Goal: Task Accomplishment & Management: Manage account settings

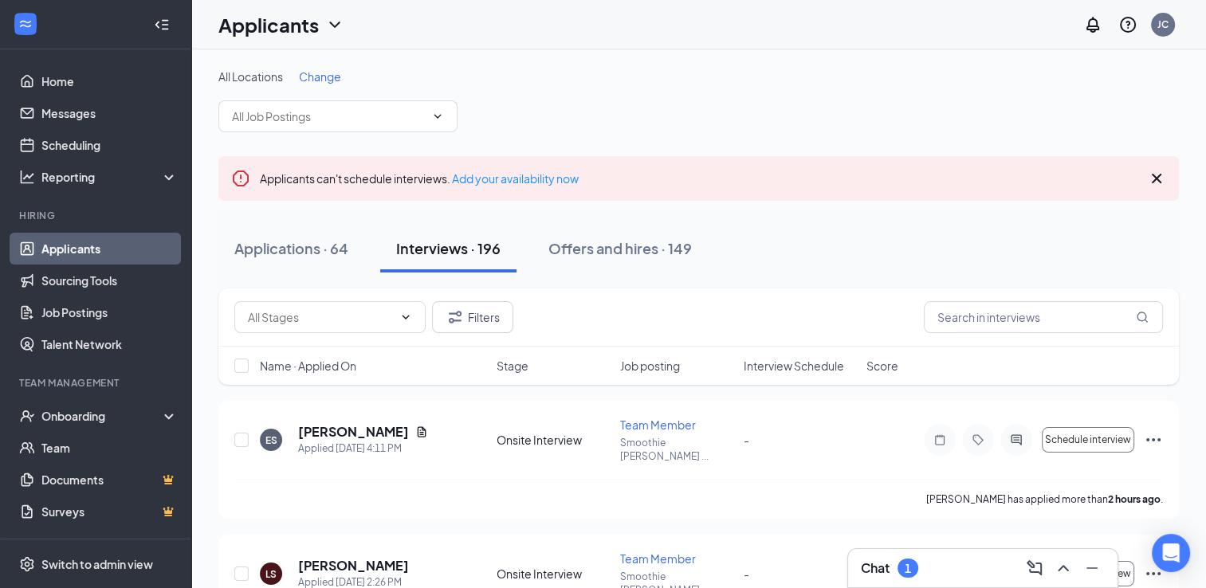
click at [941, 570] on div "Chat 1" at bounding box center [983, 569] width 244 height 26
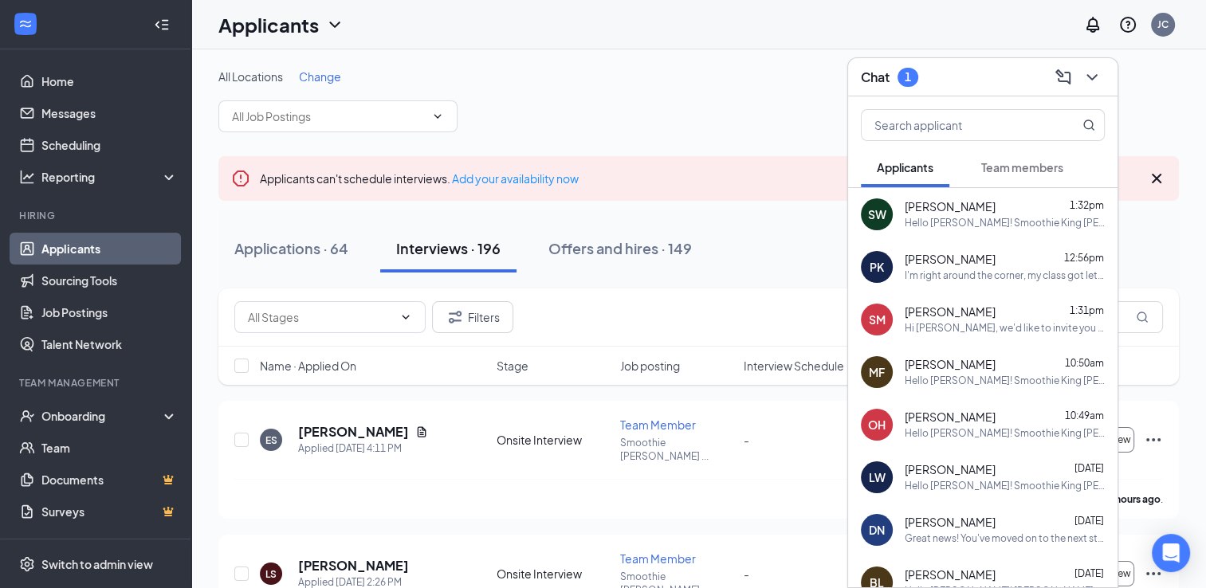
click at [1016, 164] on span "Team members" at bounding box center [1022, 167] width 82 height 14
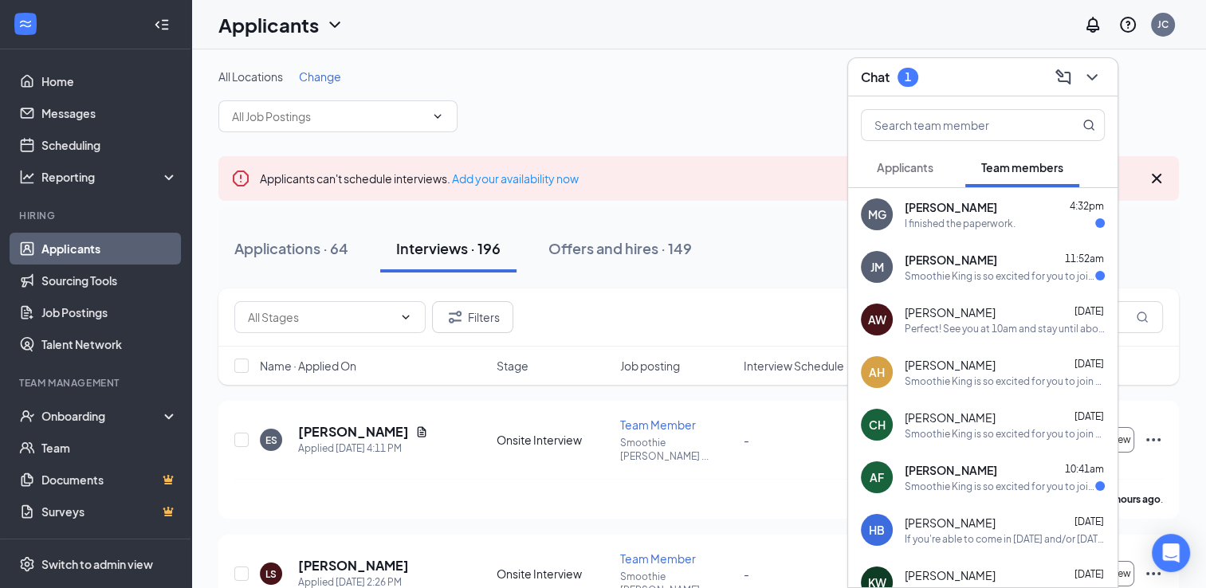
click at [947, 265] on span "[PERSON_NAME]" at bounding box center [951, 260] width 92 height 16
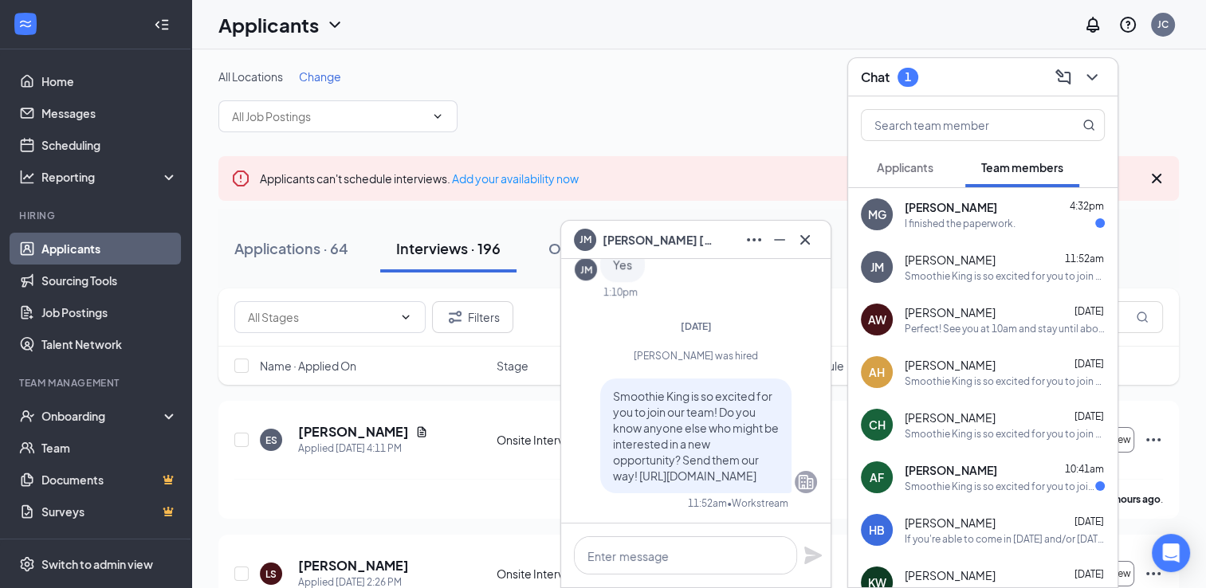
click at [935, 486] on div "Smoothie King is so excited for you to join our team! Do you know anyone else w…" at bounding box center [1000, 487] width 191 height 14
click at [804, 242] on icon "Cross" at bounding box center [805, 239] width 10 height 10
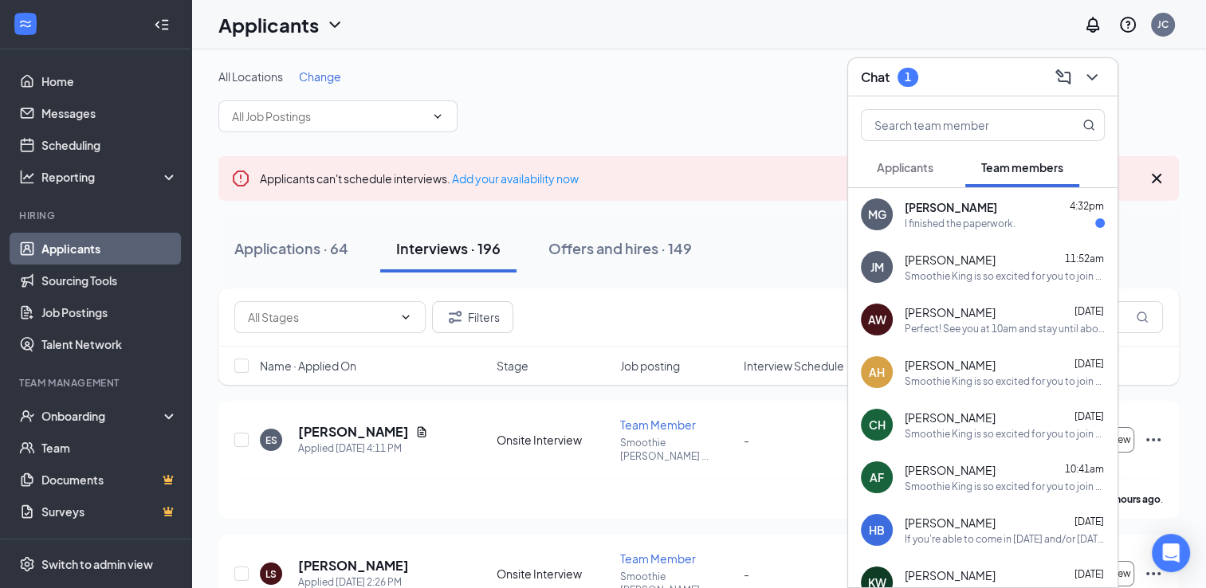
click at [951, 273] on div "Smoothie King is so excited for you to join our team! Do you know anyone else w…" at bounding box center [1005, 276] width 200 height 14
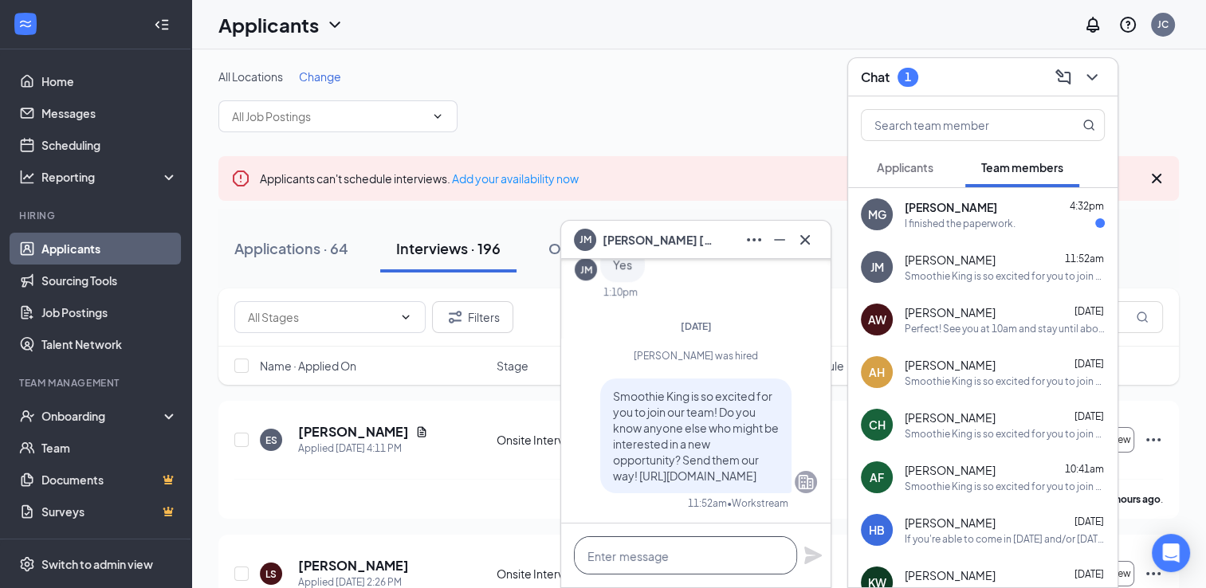
click at [653, 554] on textarea at bounding box center [685, 555] width 223 height 38
type textarea "H"
click at [804, 246] on icon "Cross" at bounding box center [805, 239] width 19 height 19
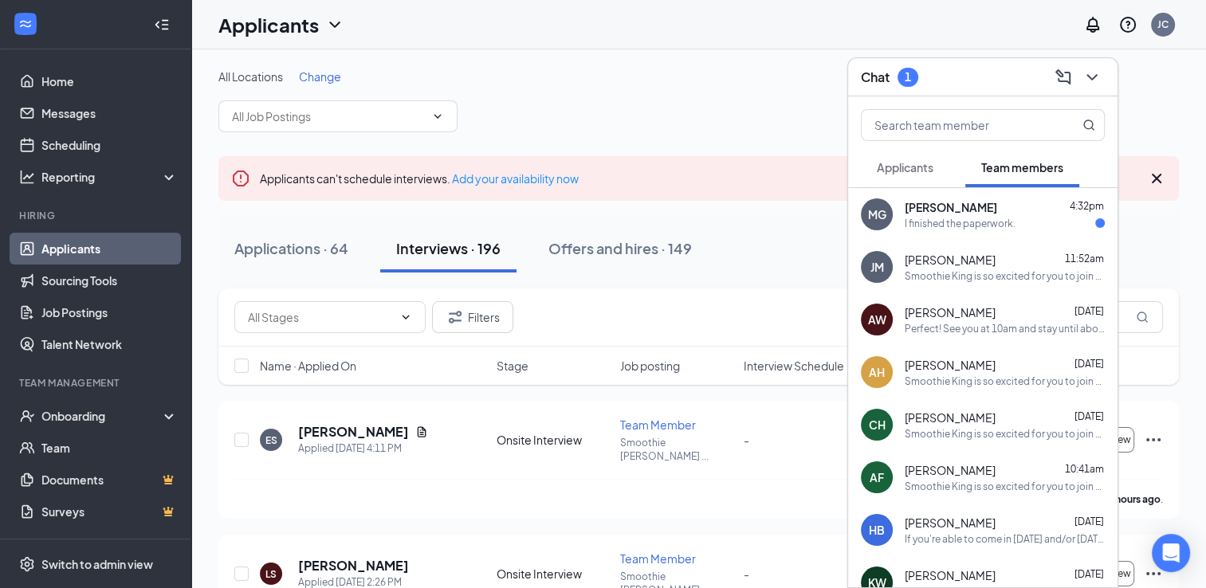
click at [988, 206] on span "[PERSON_NAME]" at bounding box center [951, 207] width 92 height 16
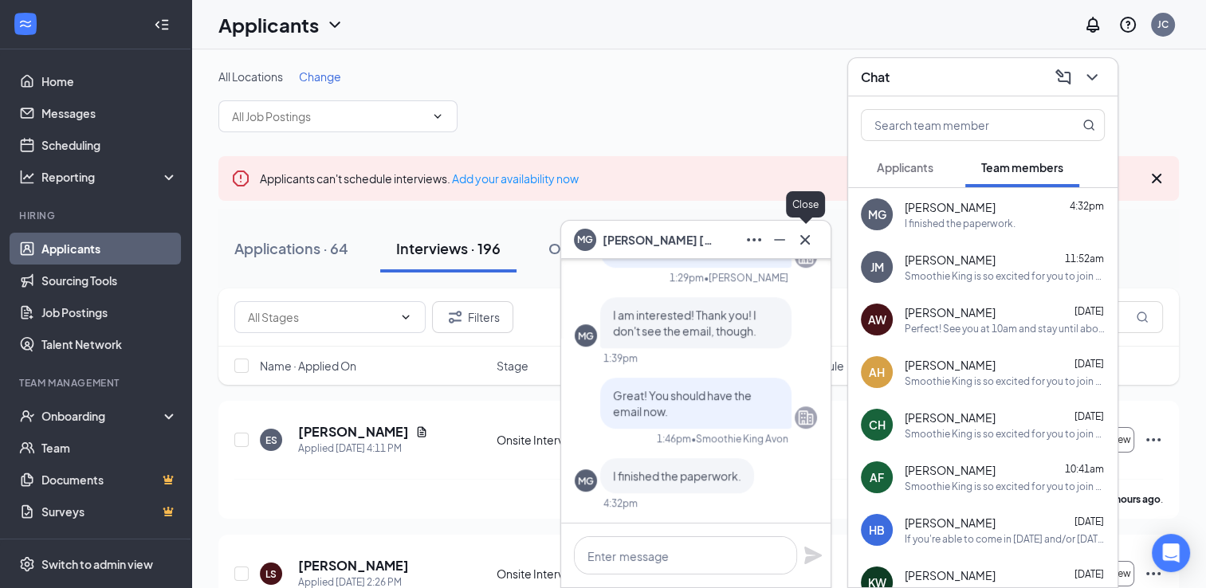
click at [808, 238] on icon "Cross" at bounding box center [805, 239] width 10 height 10
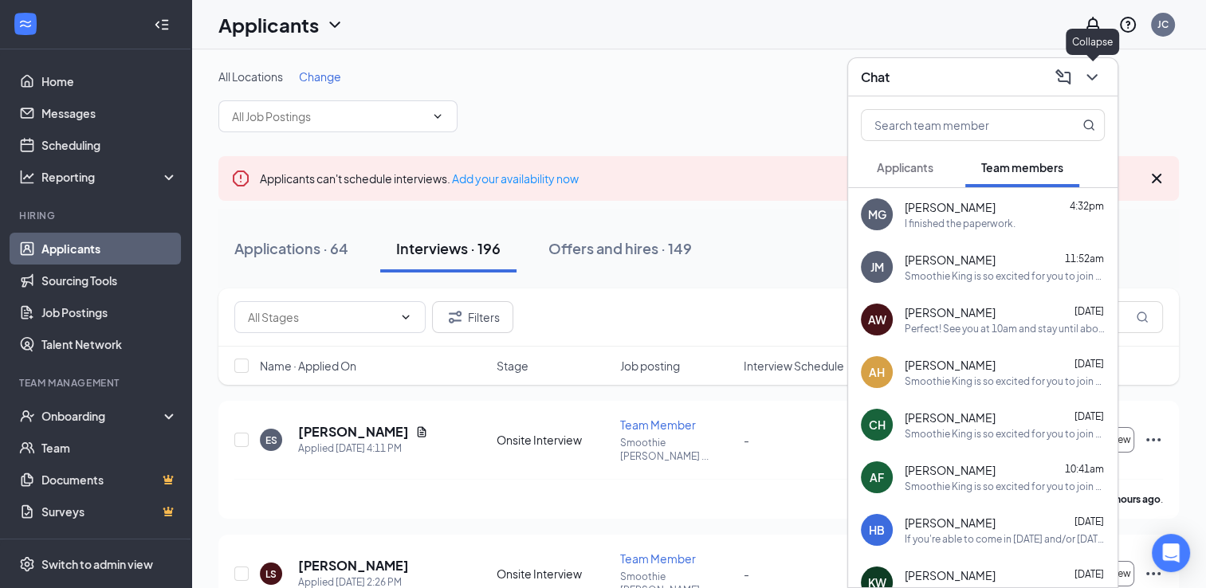
click at [1090, 81] on icon "ChevronDown" at bounding box center [1092, 77] width 19 height 19
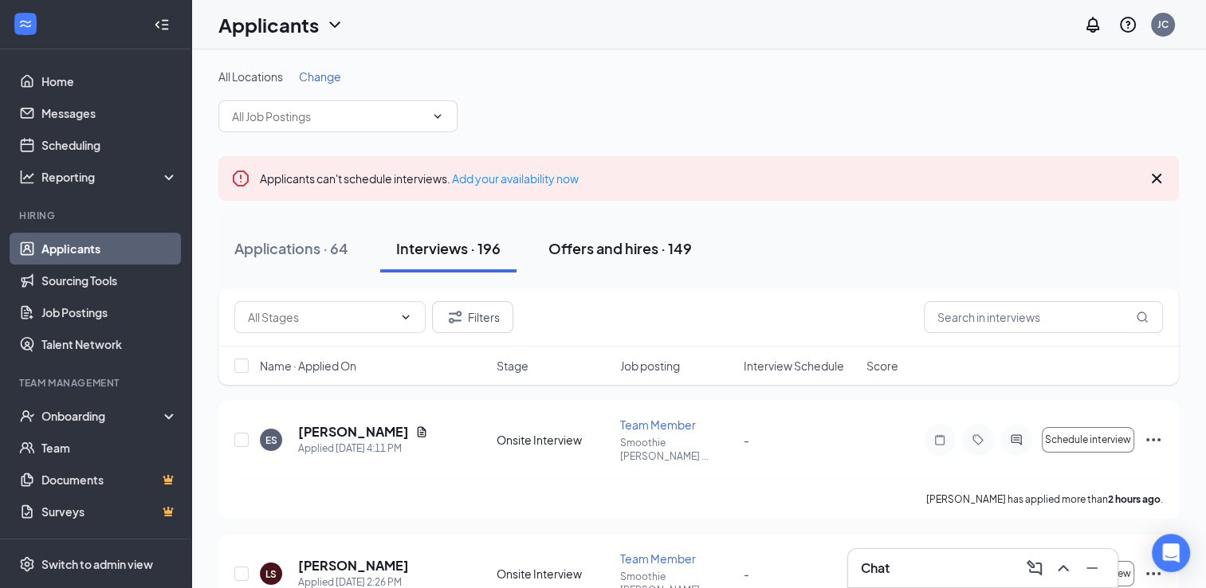
click at [611, 250] on div "Offers and hires · 149" at bounding box center [619, 248] width 143 height 20
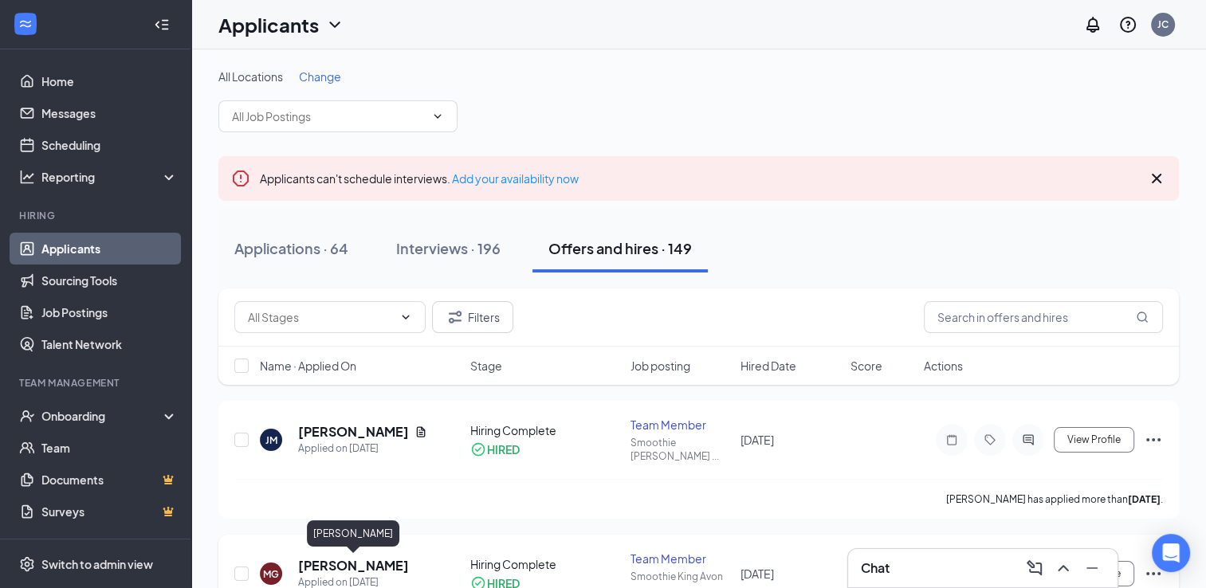
click at [330, 560] on h5 "[PERSON_NAME]" at bounding box center [353, 566] width 111 height 18
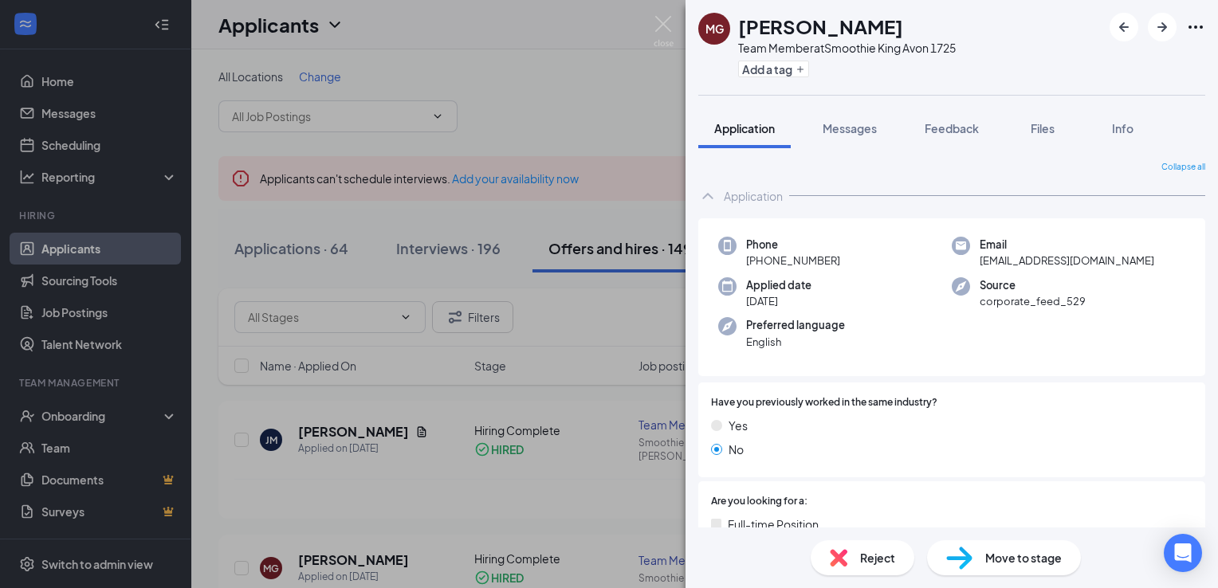
click at [91, 412] on div "MG [PERSON_NAME] Team Member at Smoothie King Avon 1725 Add a tag Application M…" at bounding box center [609, 294] width 1218 height 588
click at [91, 412] on div "Onboarding" at bounding box center [102, 416] width 123 height 16
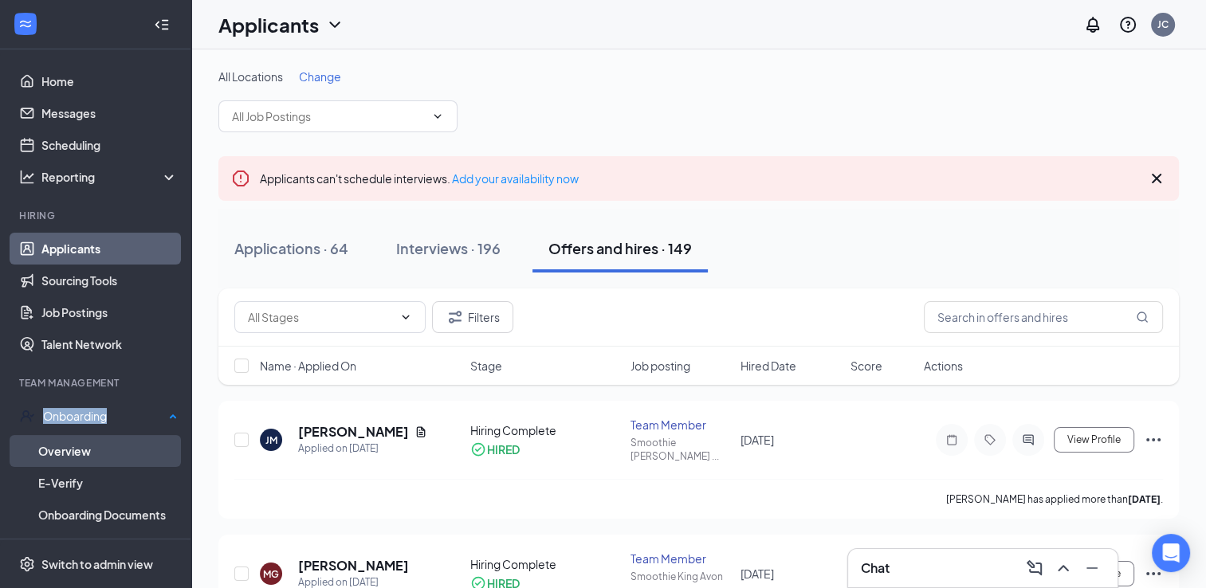
drag, startPoint x: 91, startPoint y: 412, endPoint x: 74, endPoint y: 445, distance: 36.7
click at [74, 445] on link "Overview" at bounding box center [108, 451] width 140 height 32
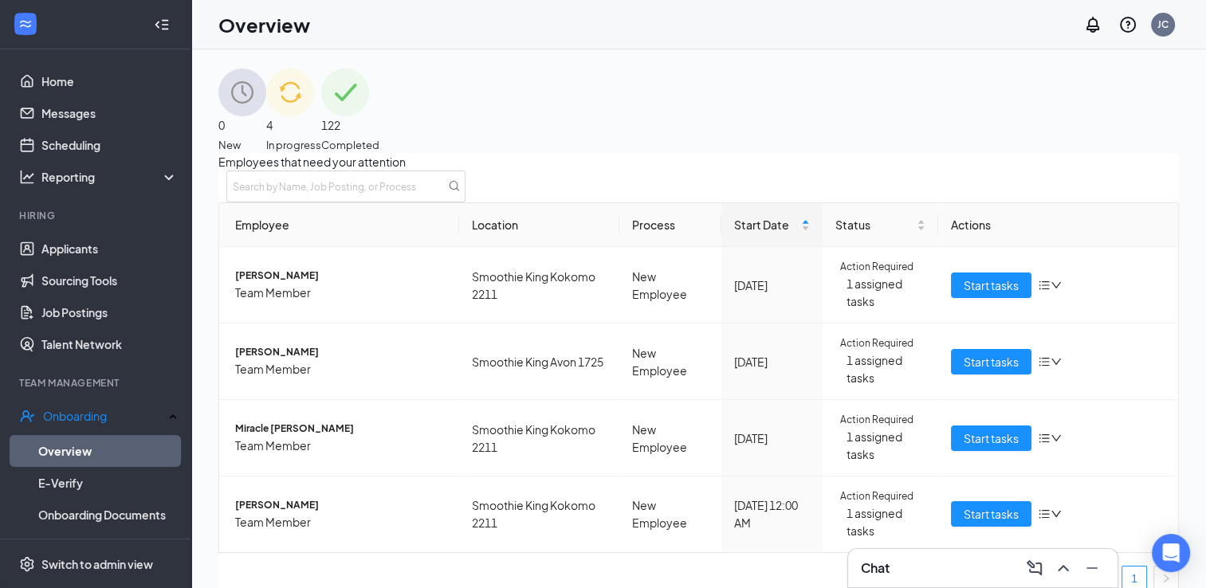
click at [321, 137] on span "In progress" at bounding box center [293, 145] width 55 height 16
click at [326, 360] on span "[PERSON_NAME]" at bounding box center [340, 352] width 211 height 15
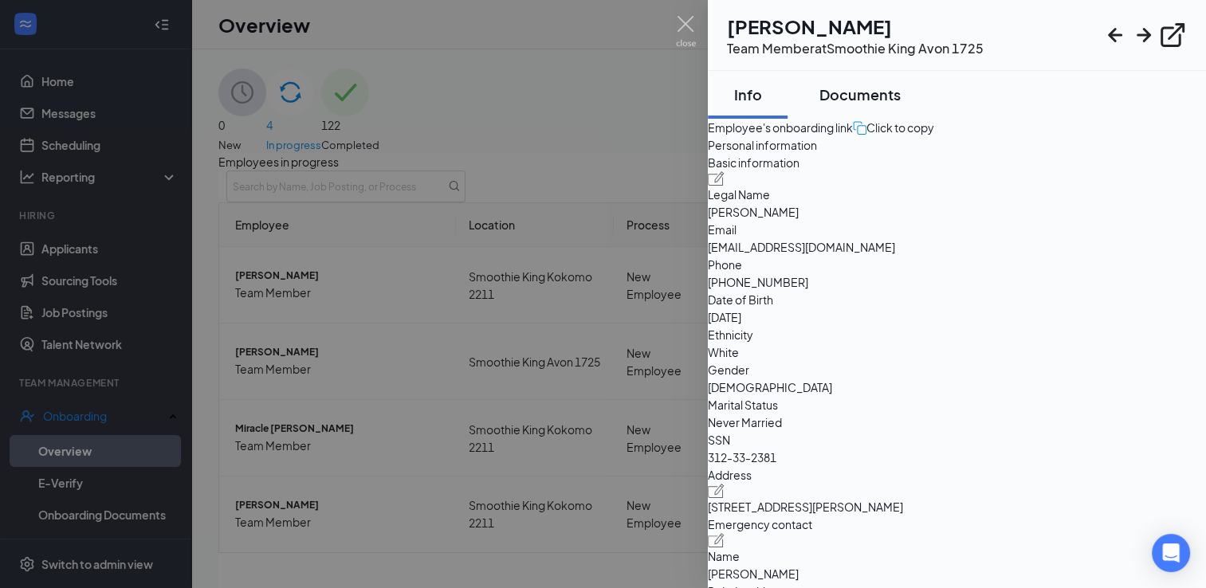
click at [868, 91] on div "Documents" at bounding box center [859, 95] width 81 height 20
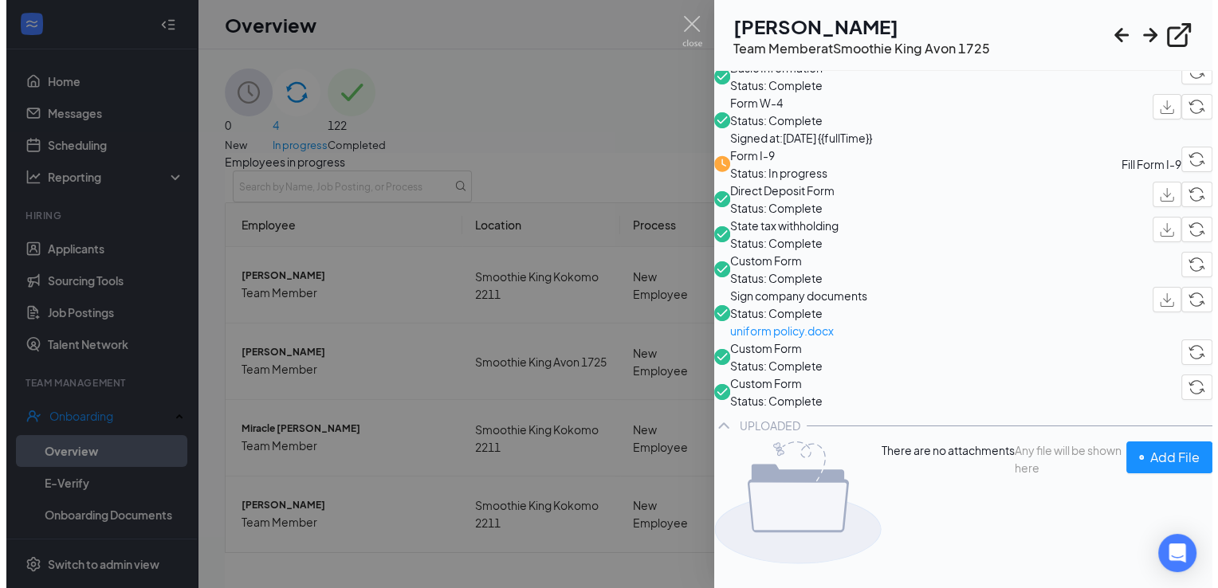
scroll to position [316, 0]
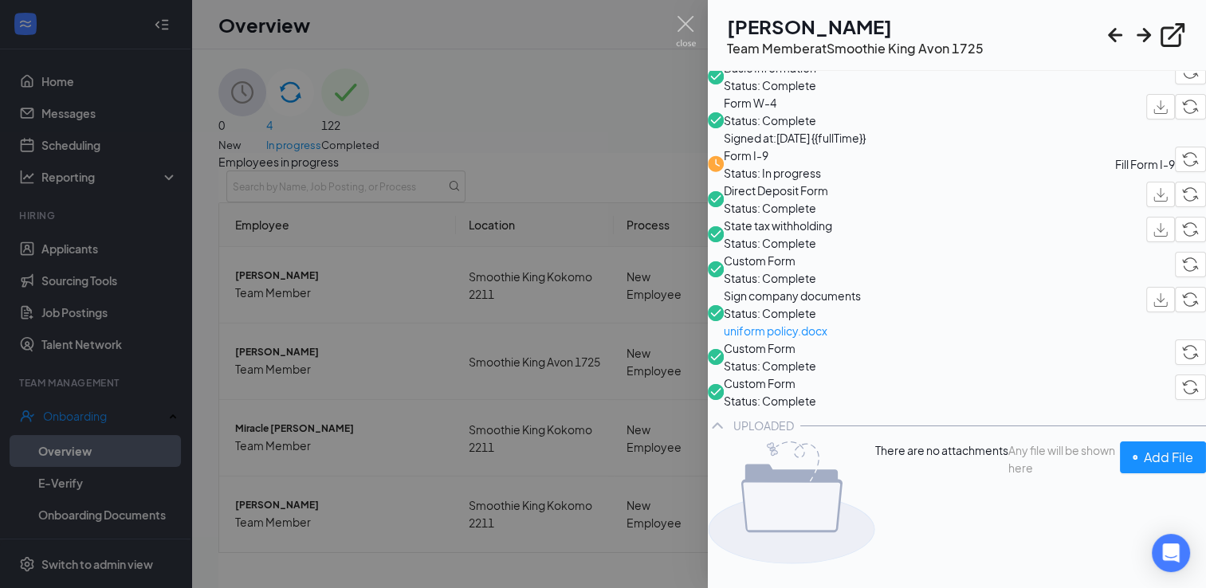
click at [816, 346] on span "Custom Form" at bounding box center [770, 349] width 92 height 18
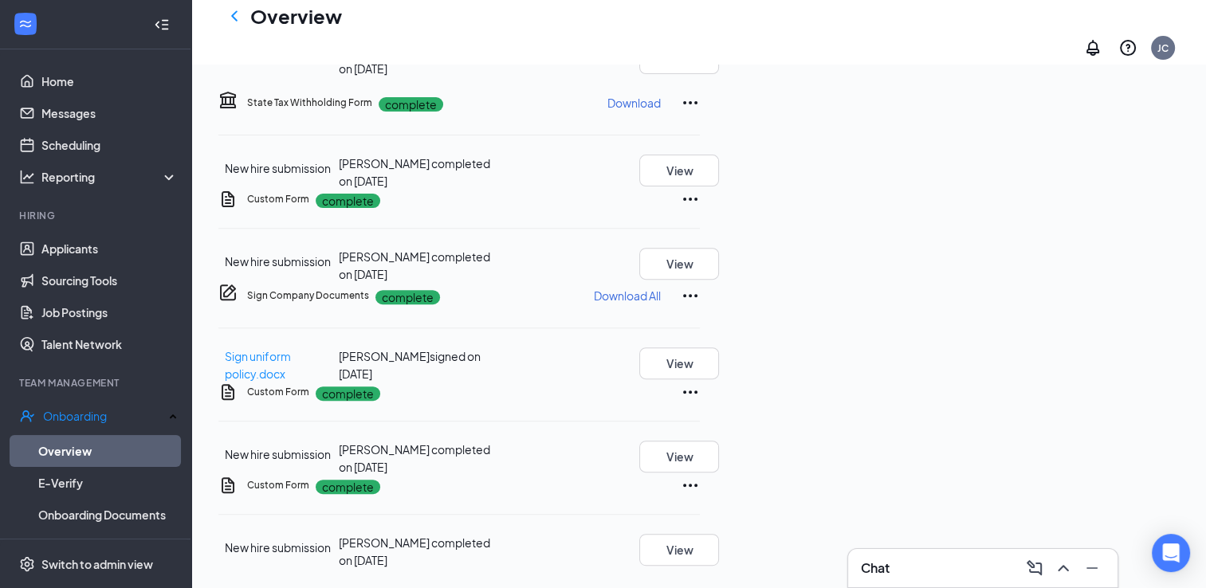
scroll to position [862, 0]
click at [719, 441] on button "View" at bounding box center [679, 457] width 80 height 32
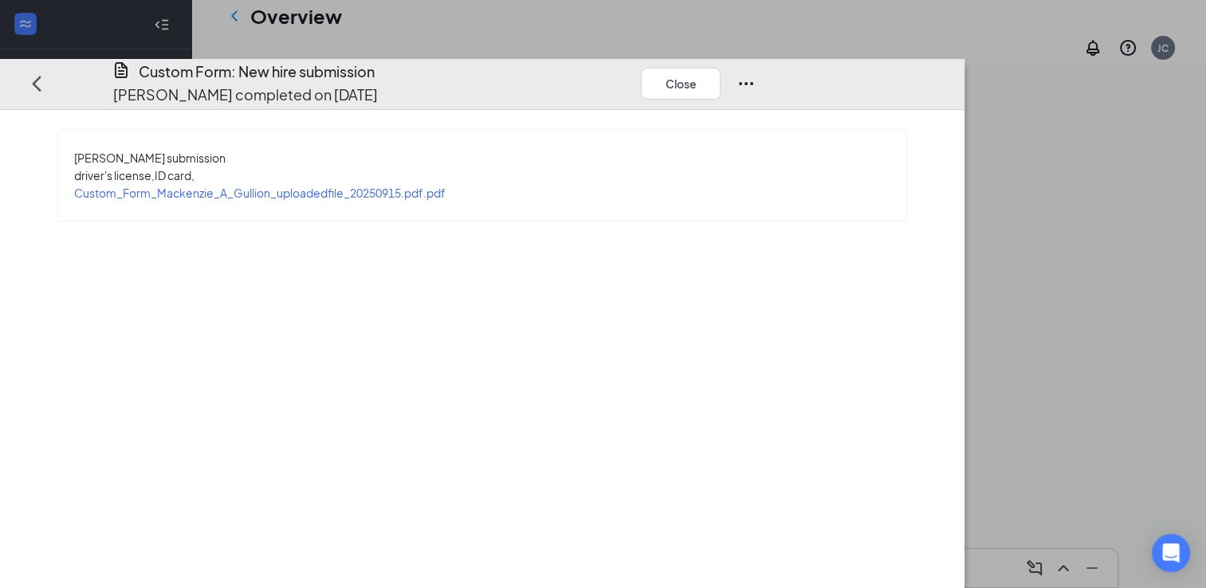
click at [438, 186] on span "Custom_Form_Mackenzie_A_Gullion_uploadedfile_20250915.pdf.pdf" at bounding box center [259, 193] width 371 height 14
click at [721, 67] on button "Close" at bounding box center [681, 83] width 80 height 32
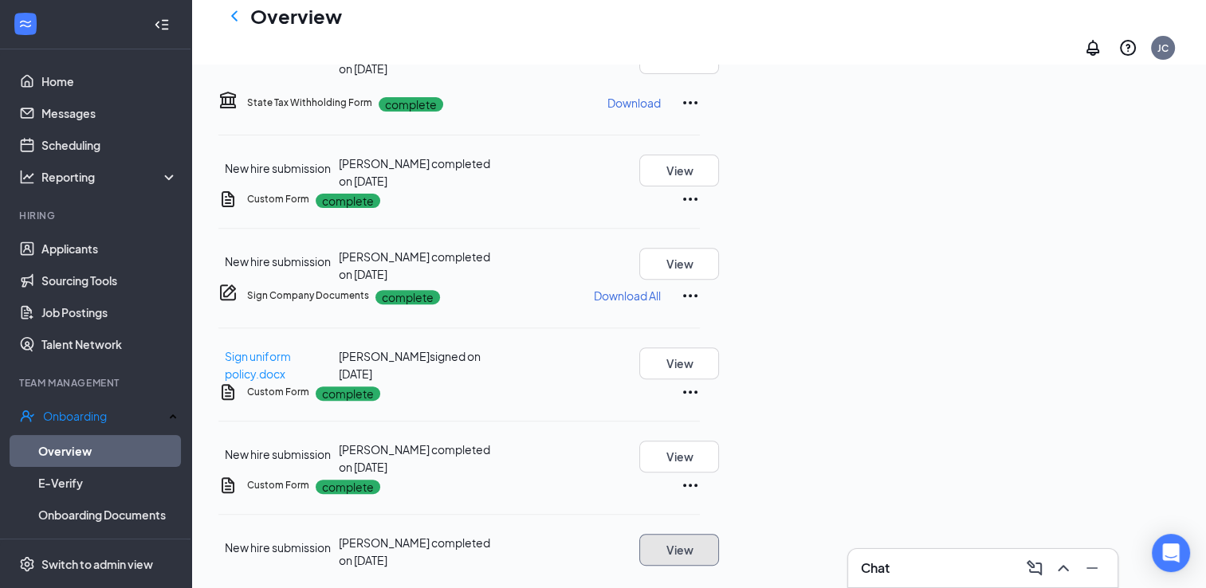
click at [719, 534] on button "View" at bounding box center [679, 550] width 80 height 32
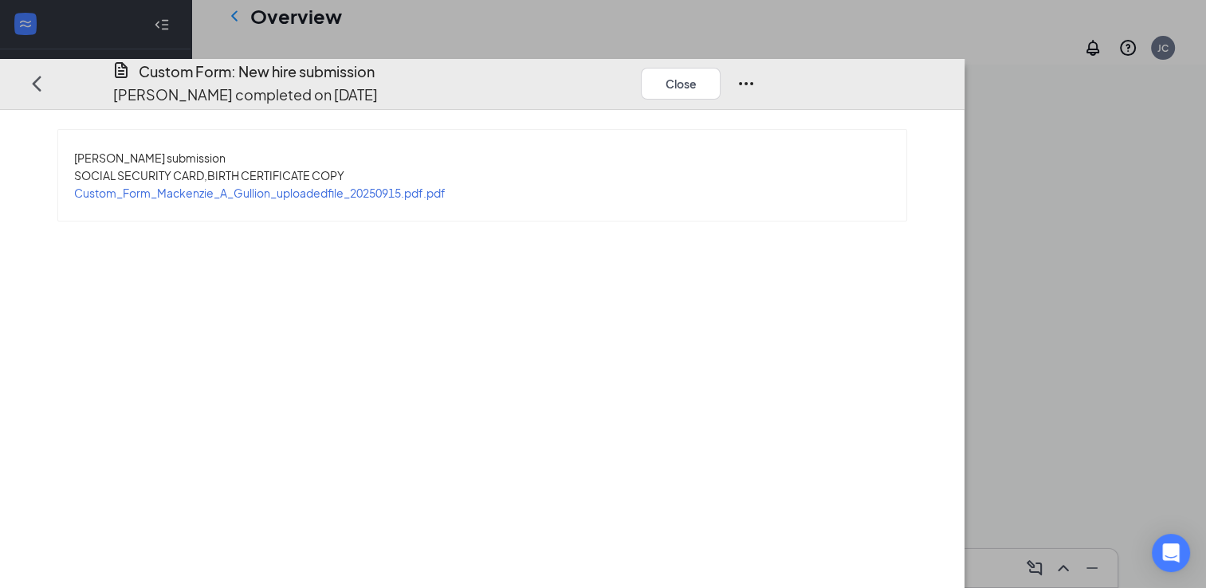
click at [446, 186] on span "Custom_Form_Mackenzie_A_Gullion_uploadedfile_20250915.pdf.pdf" at bounding box center [259, 193] width 371 height 14
click at [721, 67] on button "Close" at bounding box center [681, 83] width 80 height 32
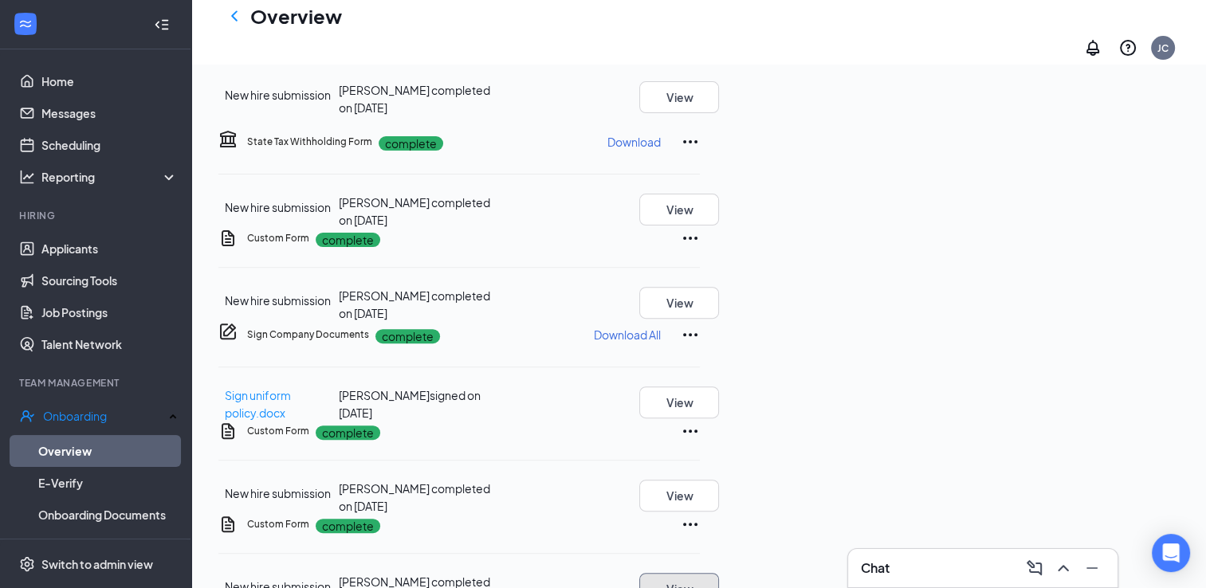
scroll to position [504, 0]
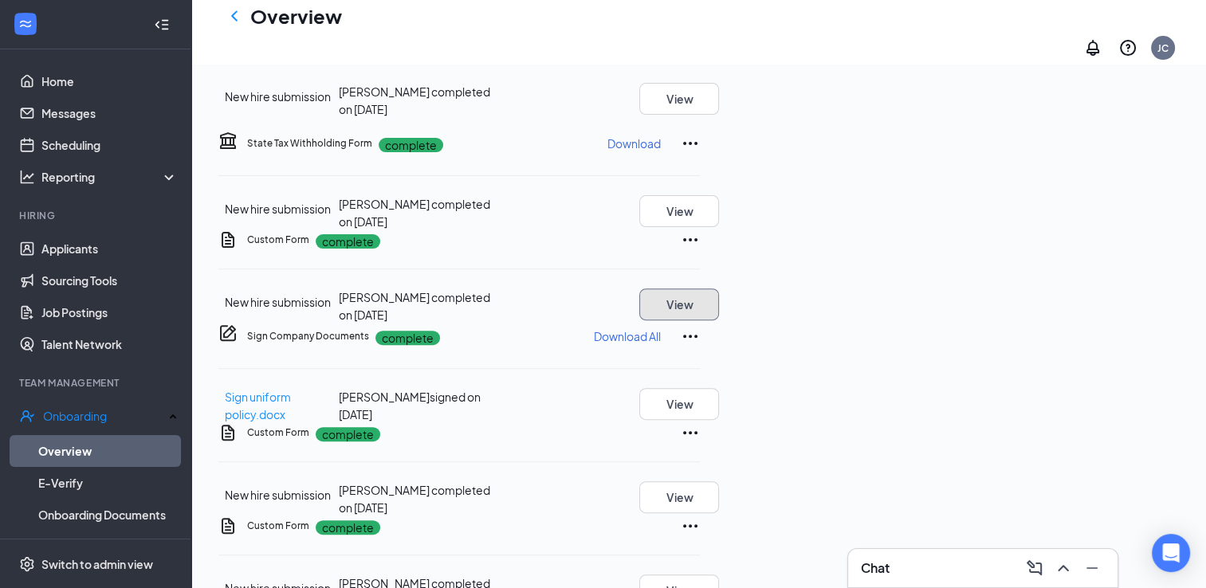
click at [719, 289] on button "View" at bounding box center [679, 305] width 80 height 32
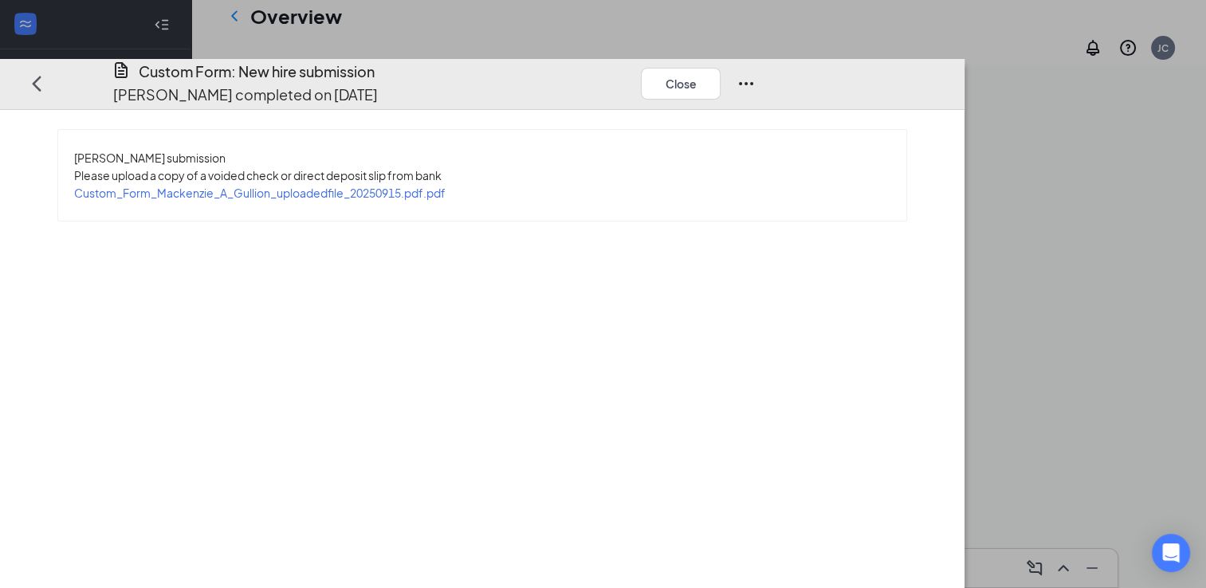
click at [446, 186] on span "Custom_Form_Mackenzie_A_Gullion_uploadedfile_20250915.pdf.pdf" at bounding box center [259, 193] width 371 height 14
click at [721, 67] on button "Close" at bounding box center [681, 83] width 80 height 32
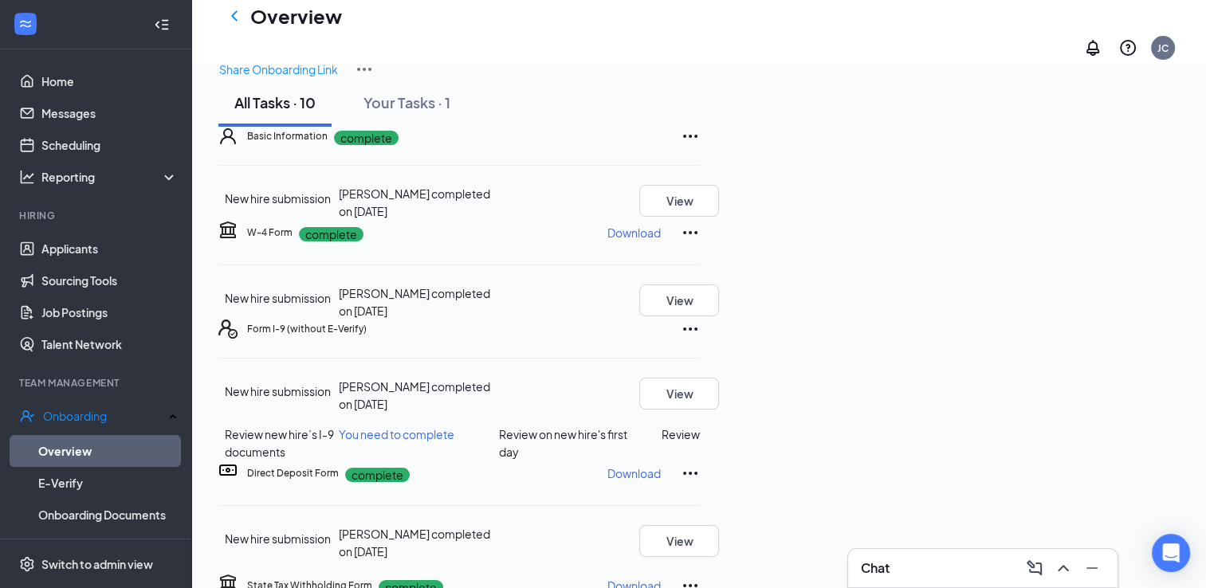
scroll to position [52, 0]
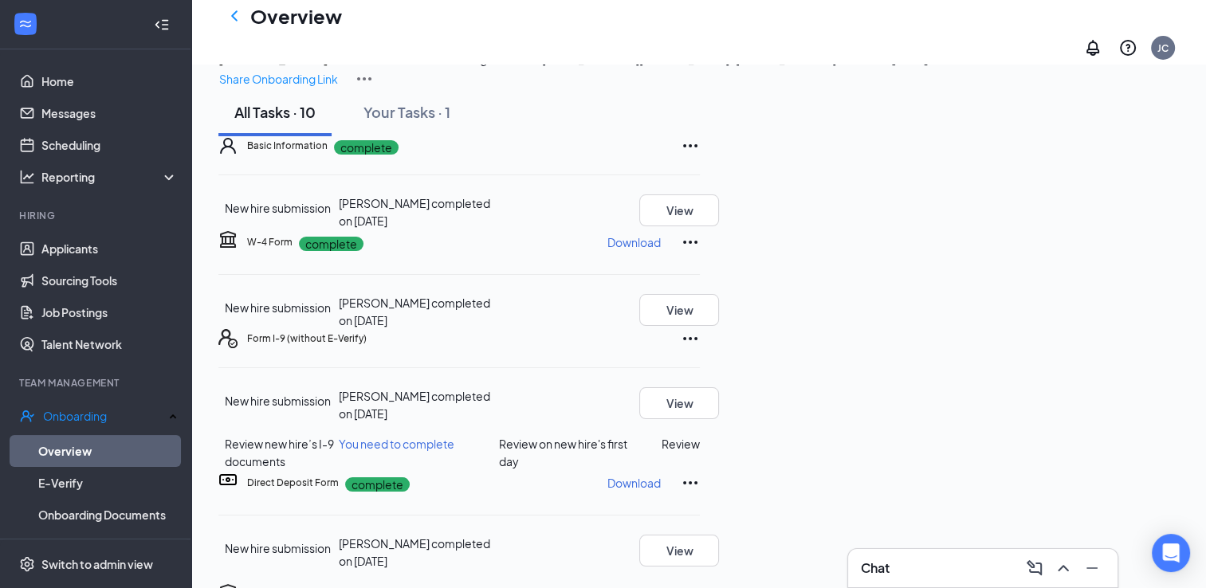
click at [700, 435] on button "Review" at bounding box center [681, 444] width 38 height 18
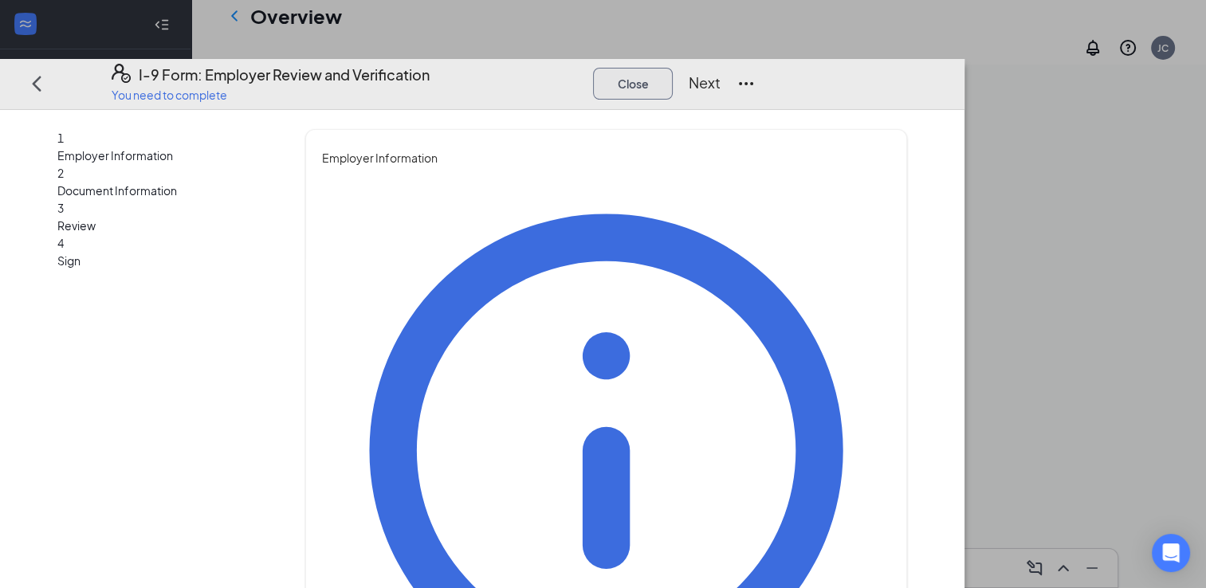
click at [673, 67] on button "Close" at bounding box center [633, 83] width 80 height 32
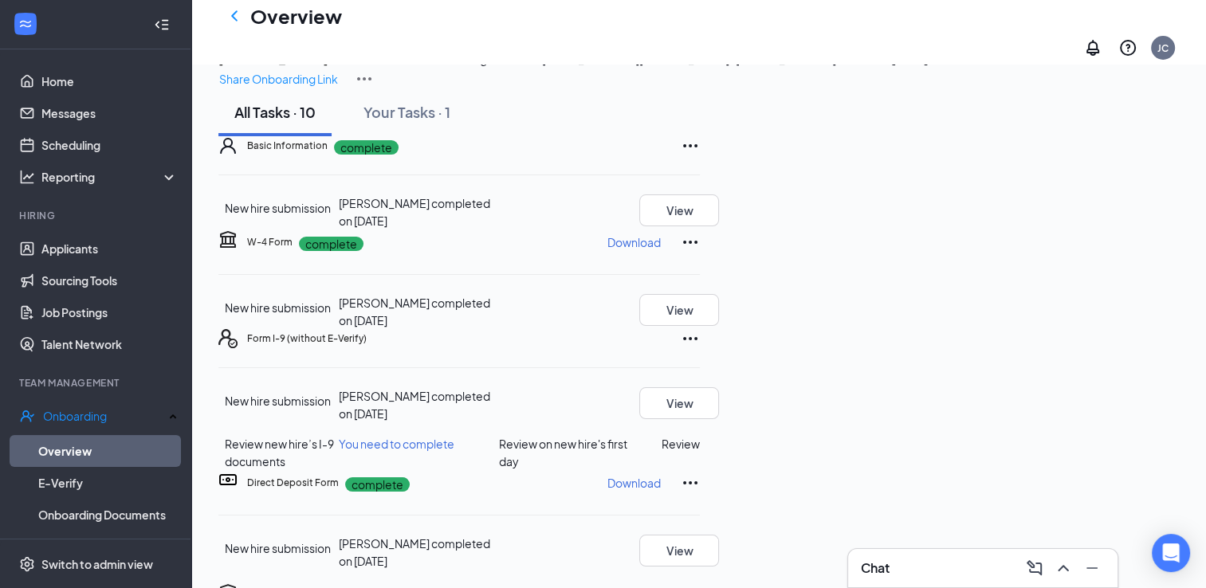
click at [915, 585] on div "Chat" at bounding box center [982, 568] width 269 height 38
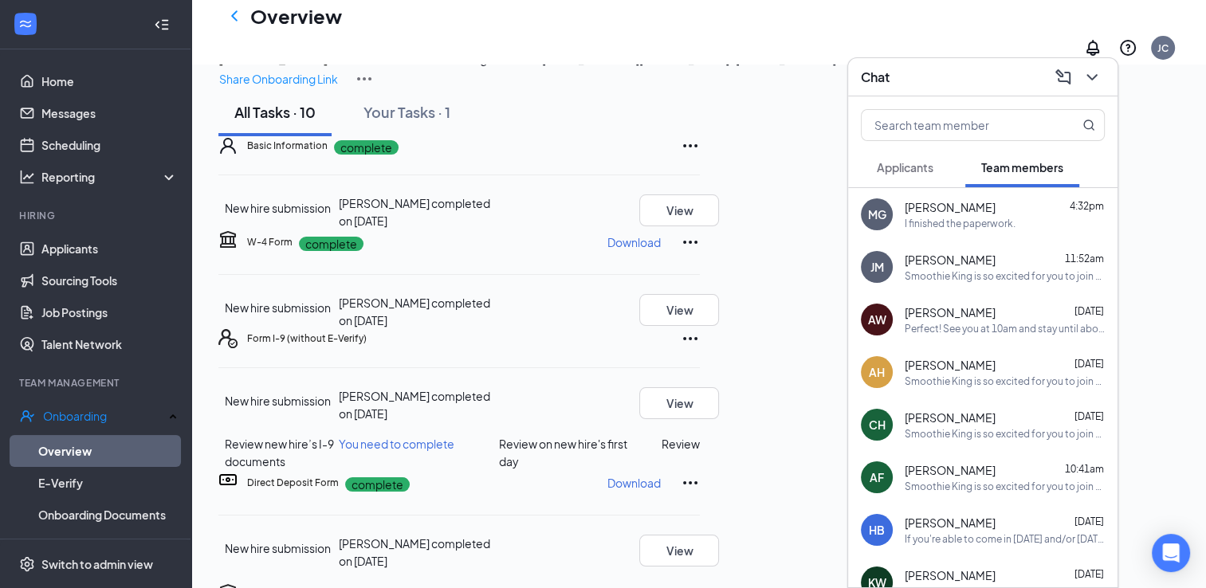
click at [945, 217] on div "I finished the paperwork." at bounding box center [960, 224] width 111 height 14
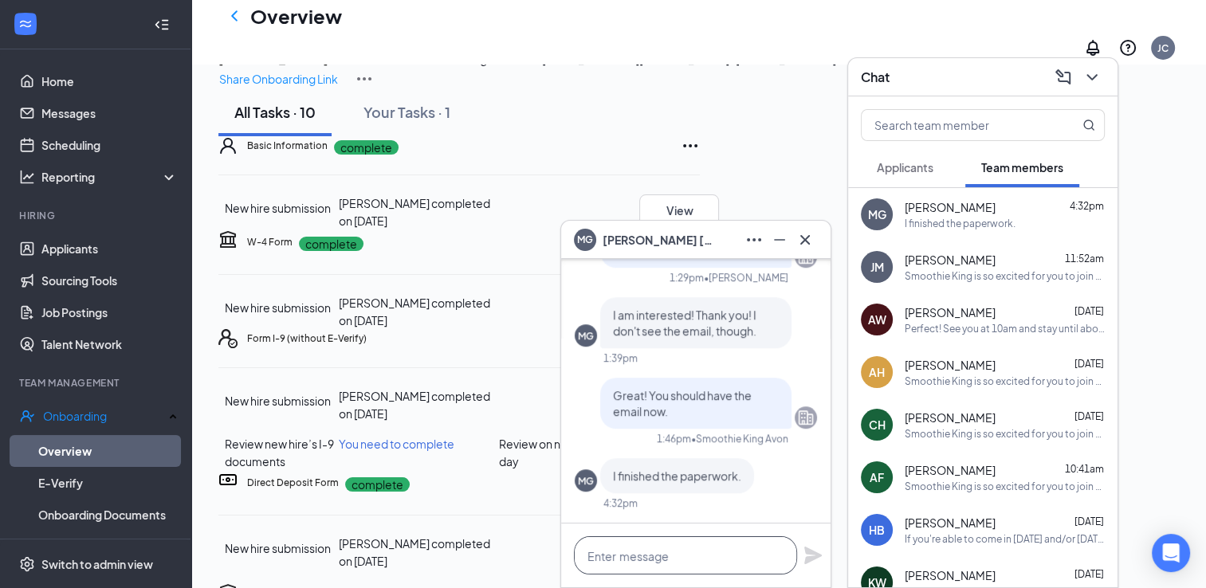
click at [673, 555] on textarea at bounding box center [685, 555] width 223 height 38
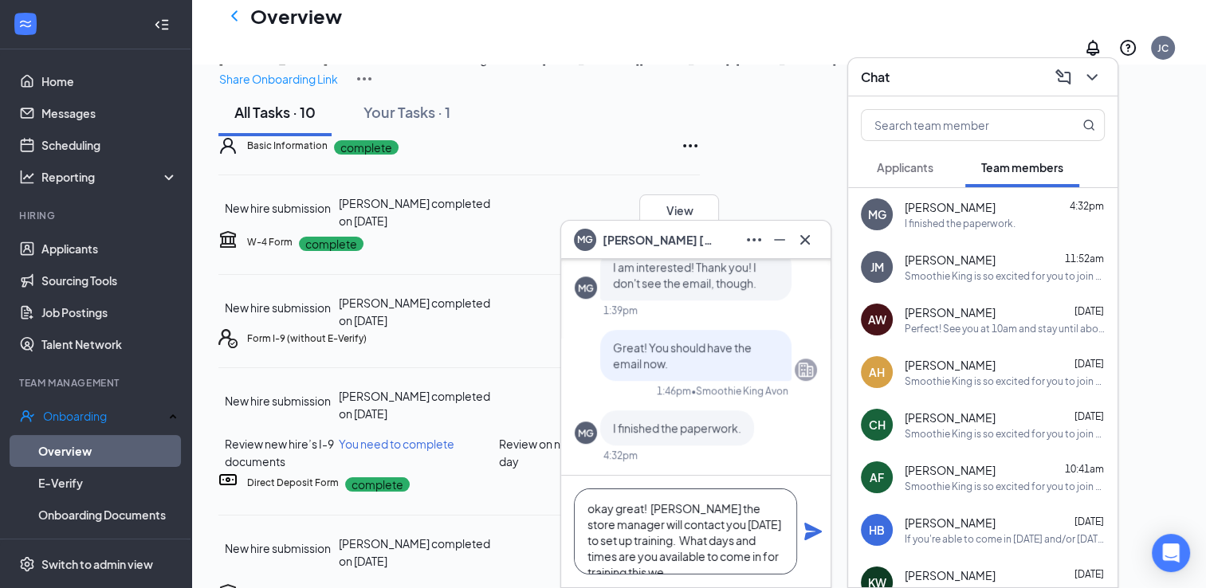
scroll to position [16, 0]
type textarea "okay great! [PERSON_NAME] the store manager will contact you [DATE] to set up t…"
click at [810, 533] on icon "Plane" at bounding box center [813, 531] width 19 height 19
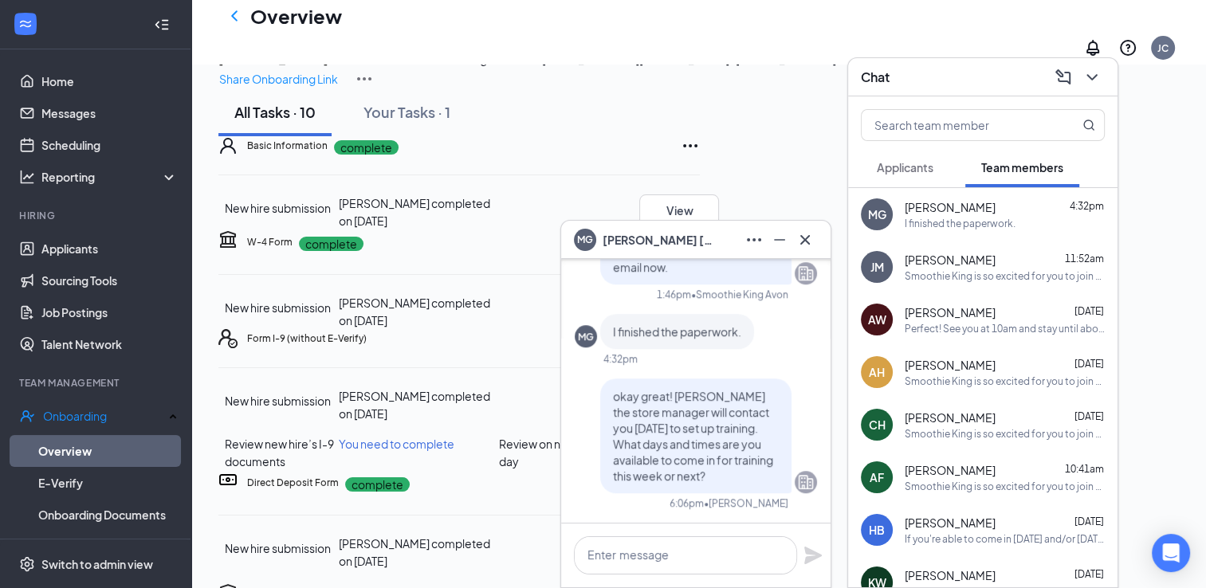
scroll to position [0, 0]
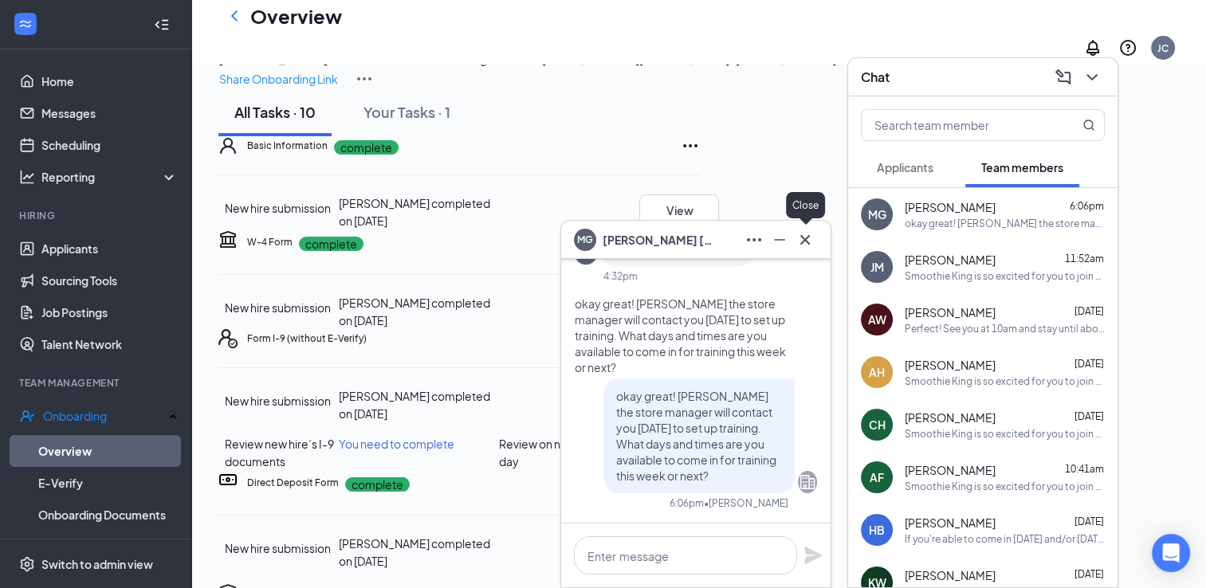
click at [807, 234] on icon "Cross" at bounding box center [805, 239] width 19 height 19
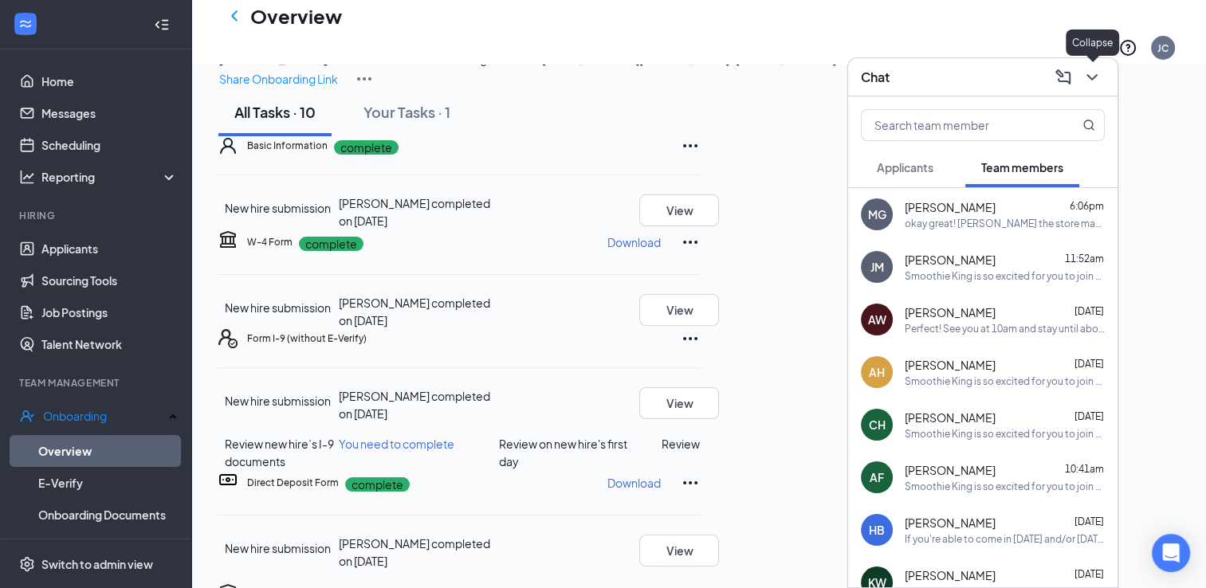
click at [1092, 75] on icon "ChevronDown" at bounding box center [1092, 77] width 19 height 19
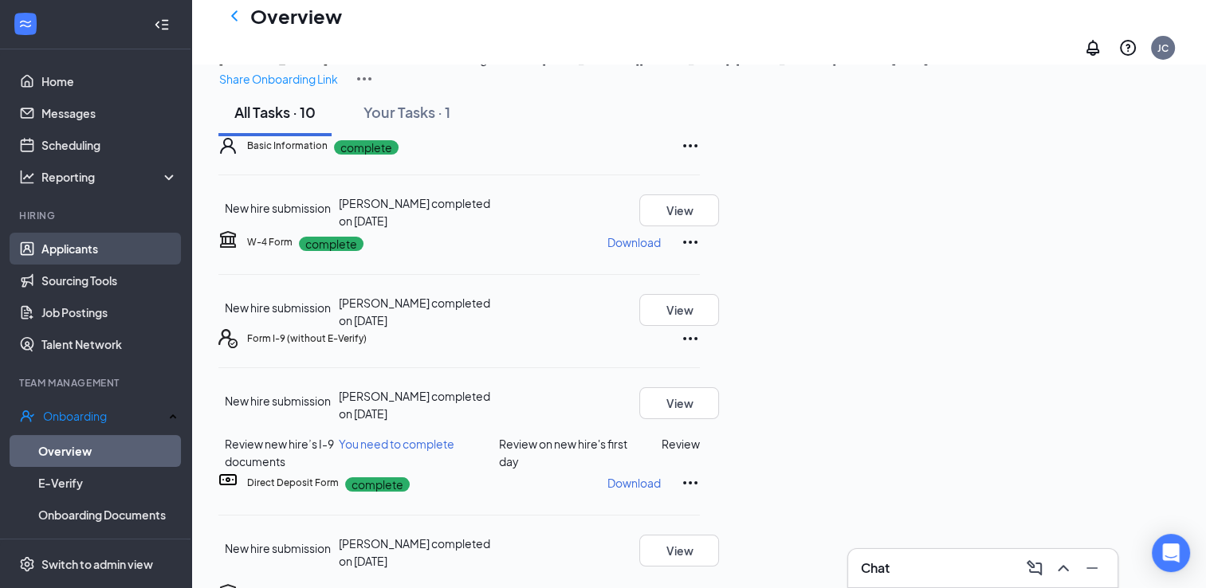
click at [80, 248] on link "Applicants" at bounding box center [109, 249] width 136 height 32
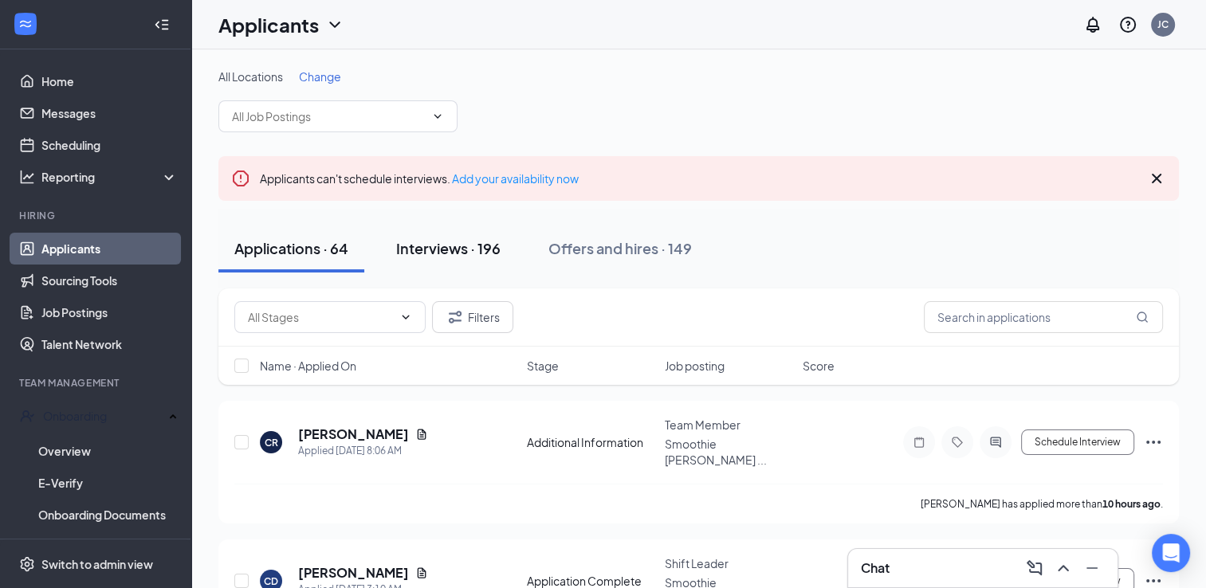
click at [434, 244] on div "Interviews · 196" at bounding box center [448, 248] width 104 height 20
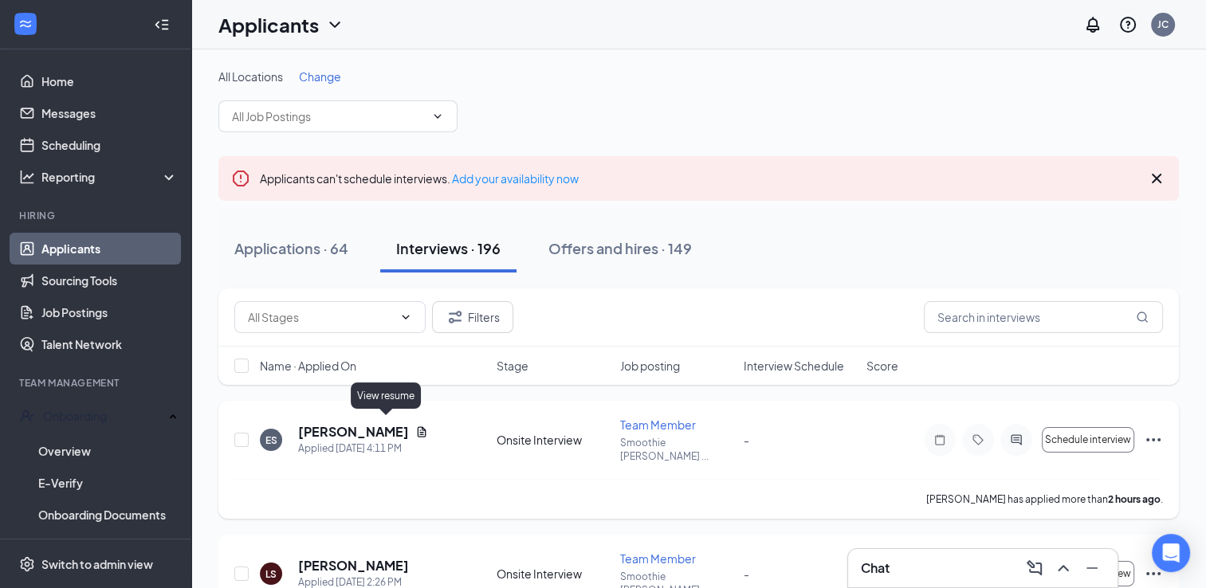
click at [418, 426] on icon "Document" at bounding box center [422, 431] width 9 height 10
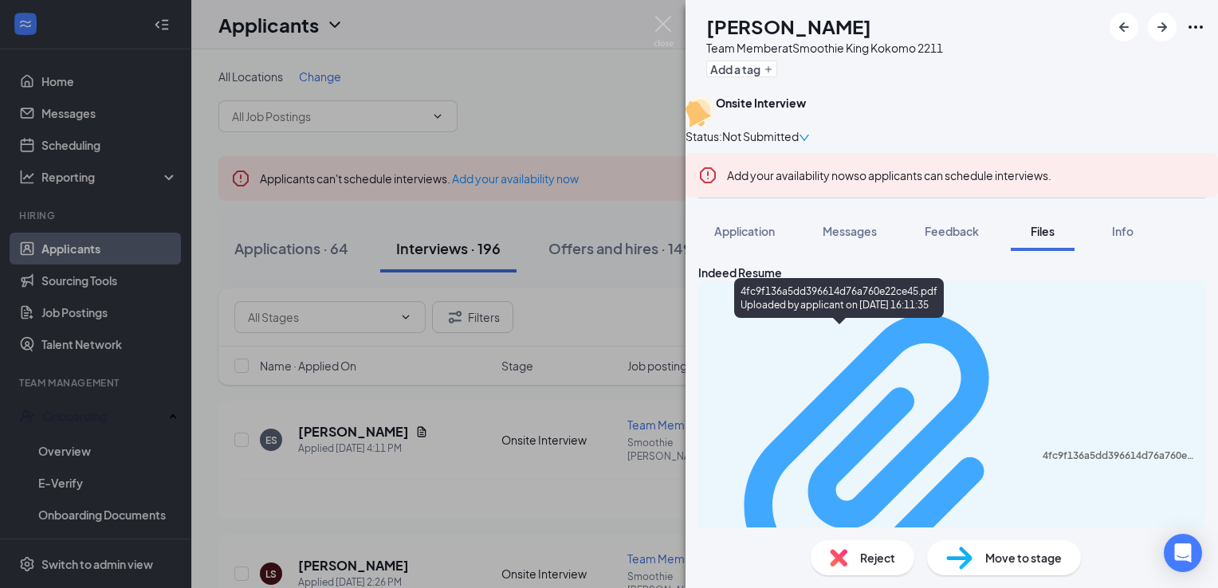
click at [1043, 450] on div "4fc9f136a5dd396614d76a760e22ce45.pdf" at bounding box center [1119, 456] width 153 height 13
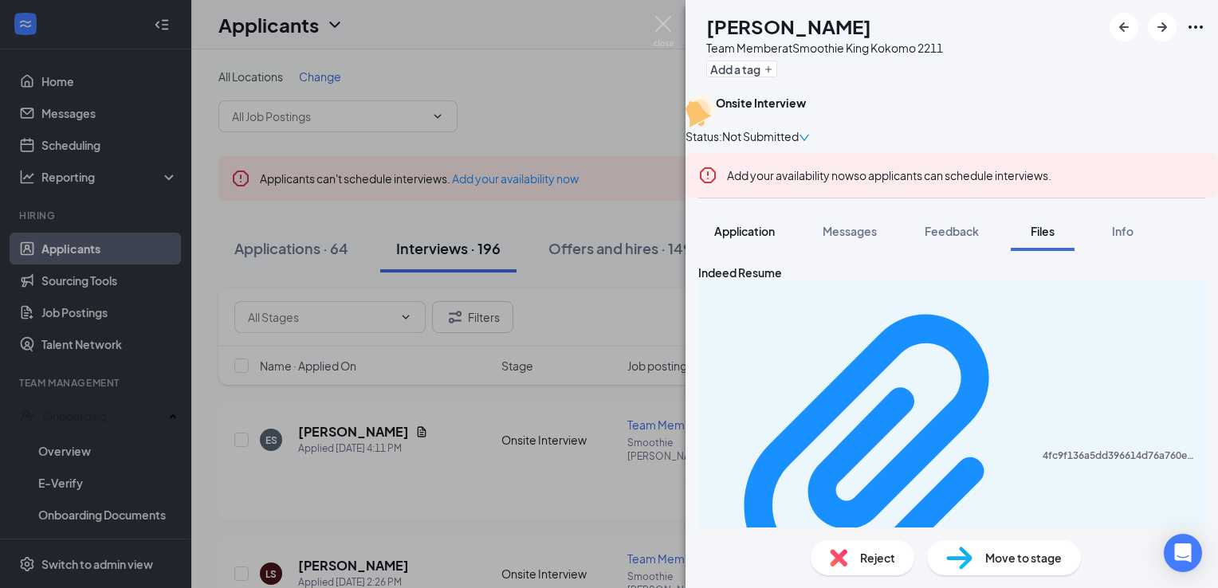
click at [740, 238] on span "Application" at bounding box center [744, 231] width 61 height 14
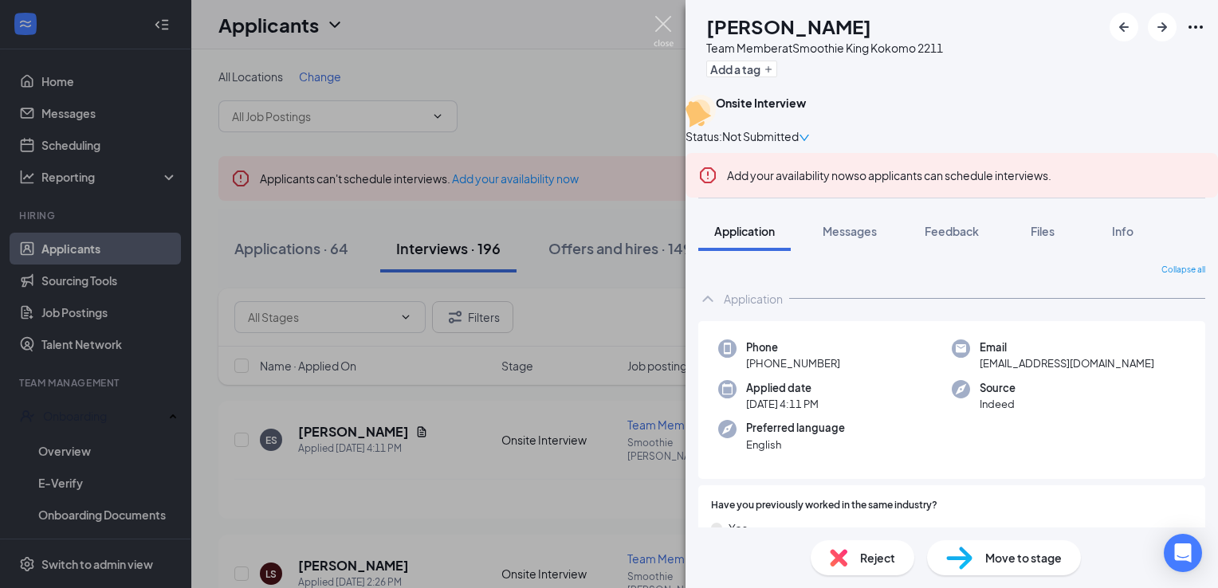
click at [663, 21] on img at bounding box center [664, 31] width 20 height 31
